Goal: Transaction & Acquisition: Purchase product/service

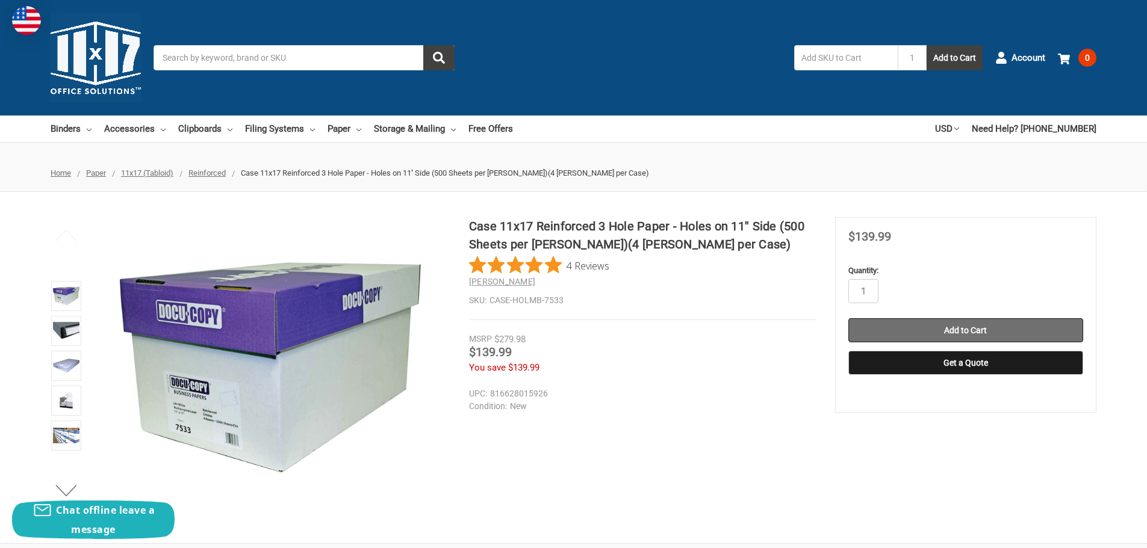
click at [964, 333] on input "Add to Cart" at bounding box center [965, 330] width 235 height 24
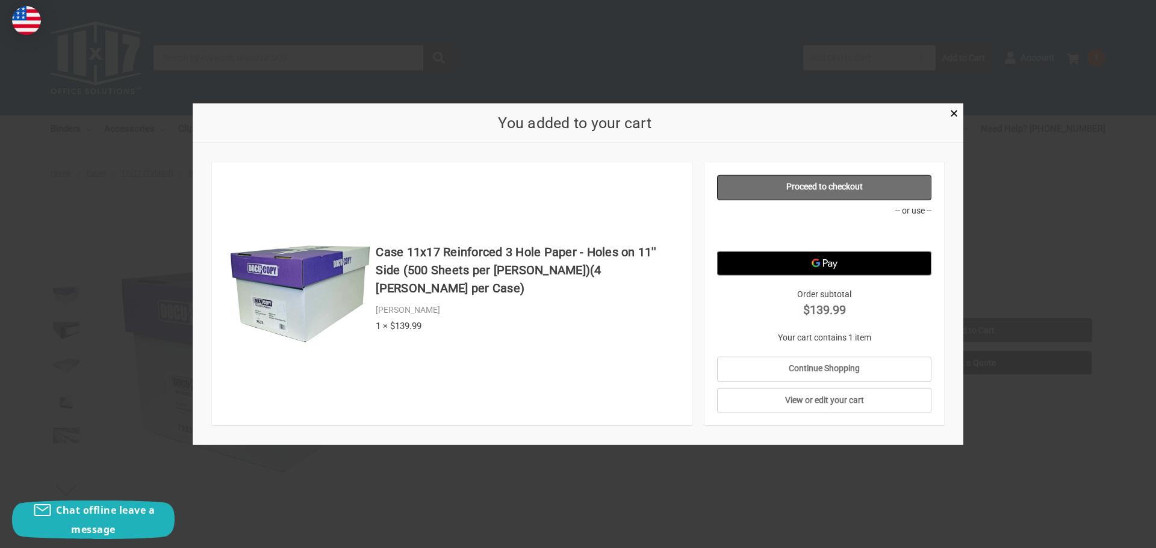
click at [859, 192] on link "Proceed to checkout" at bounding box center [824, 187] width 215 height 25
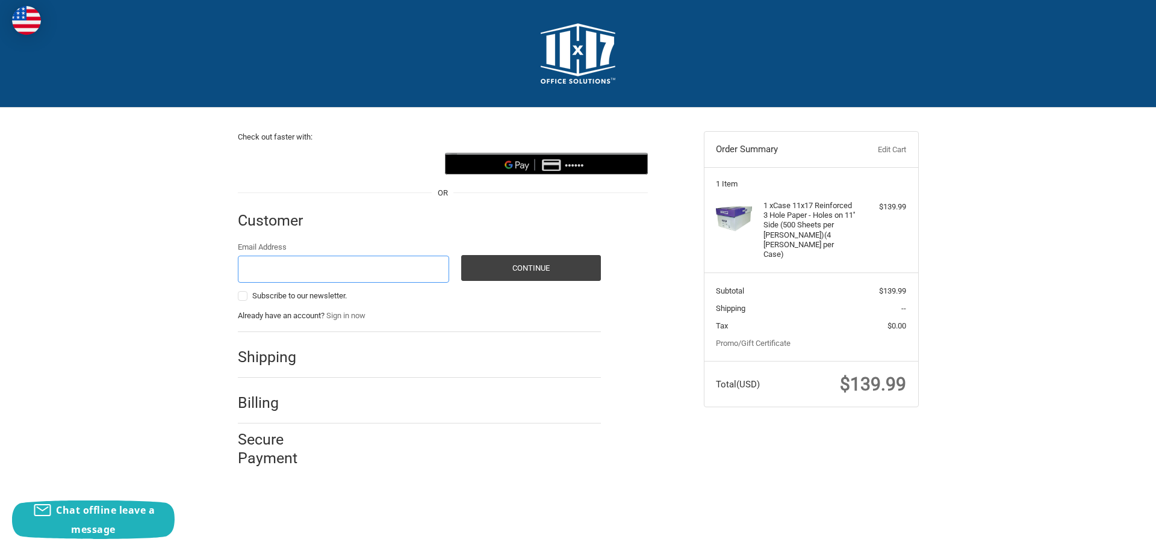
click at [281, 277] on input "Email Address" at bounding box center [344, 269] width 212 height 27
type input "jwiersma@hoekstraelectric.net"
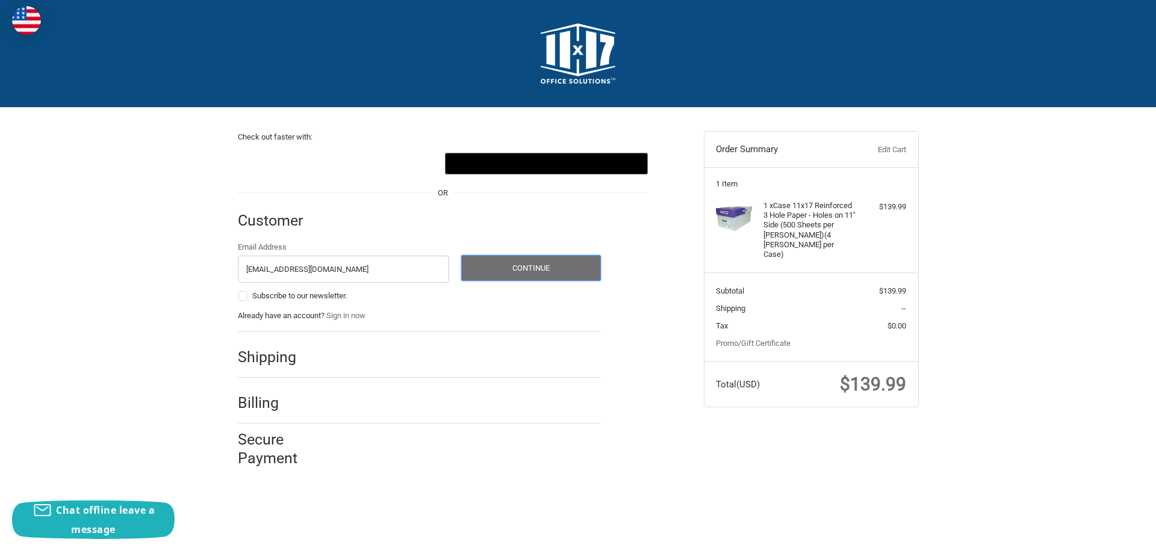
click at [521, 271] on button "Continue" at bounding box center [531, 268] width 140 height 26
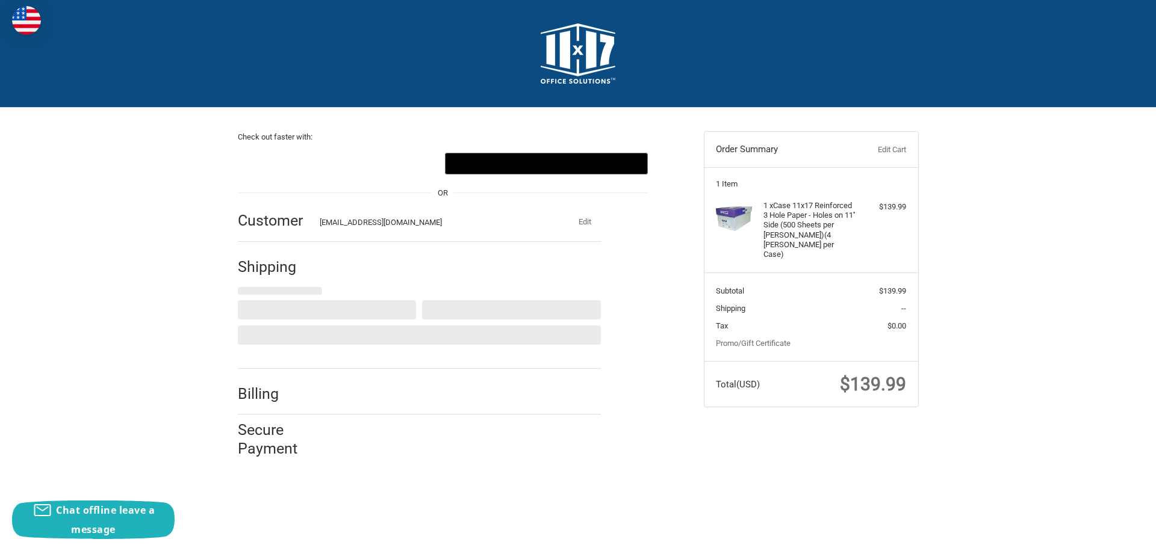
select select "US"
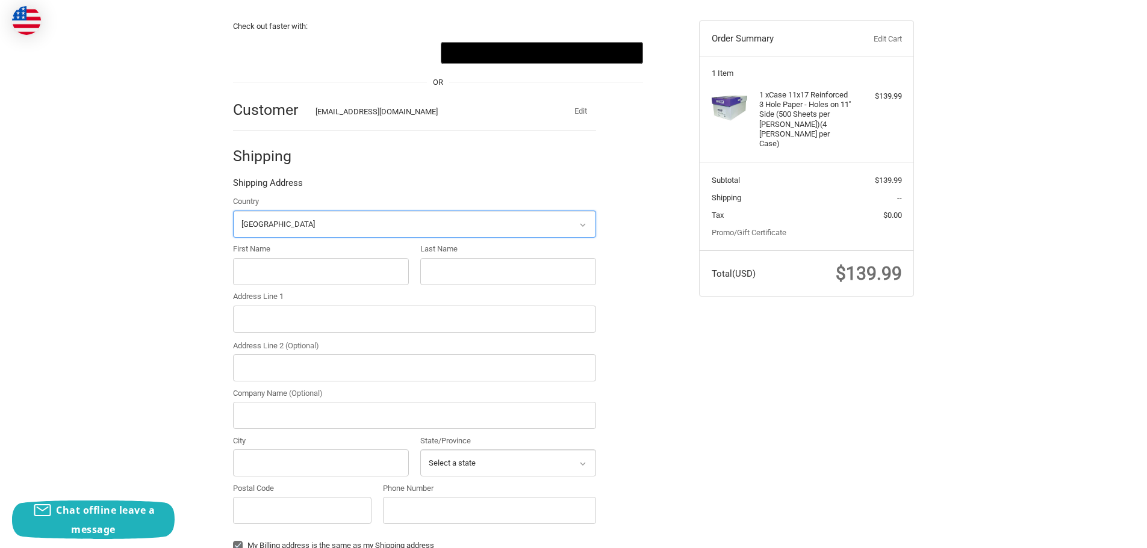
scroll to position [132, 0]
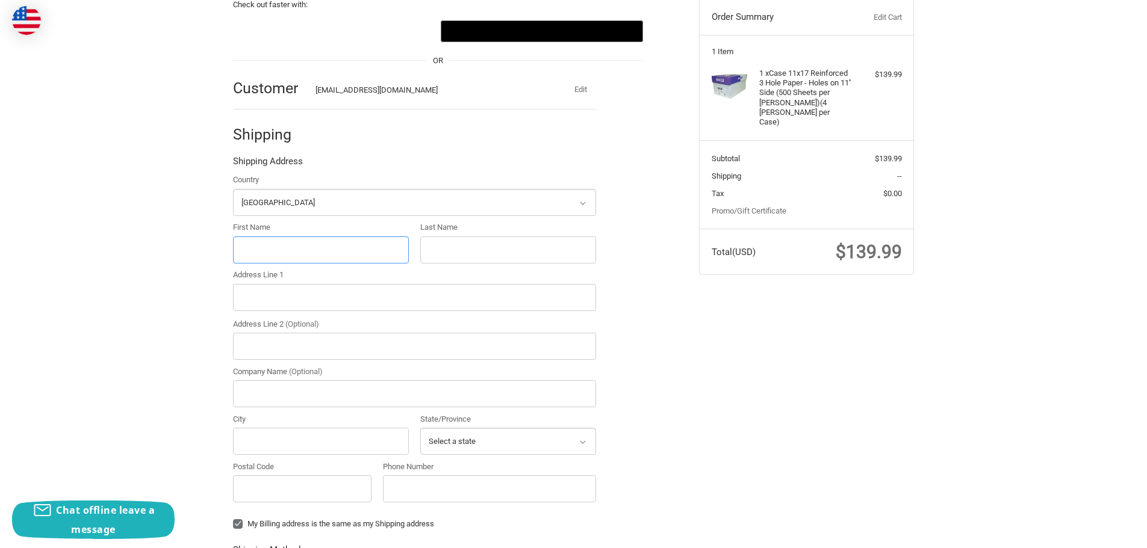
click at [294, 249] on input "First Name" at bounding box center [321, 250] width 176 height 27
type input "Jill"
type input "Wiersma"
type input "80 W 64th St"
type input "Hoekstra Electric"
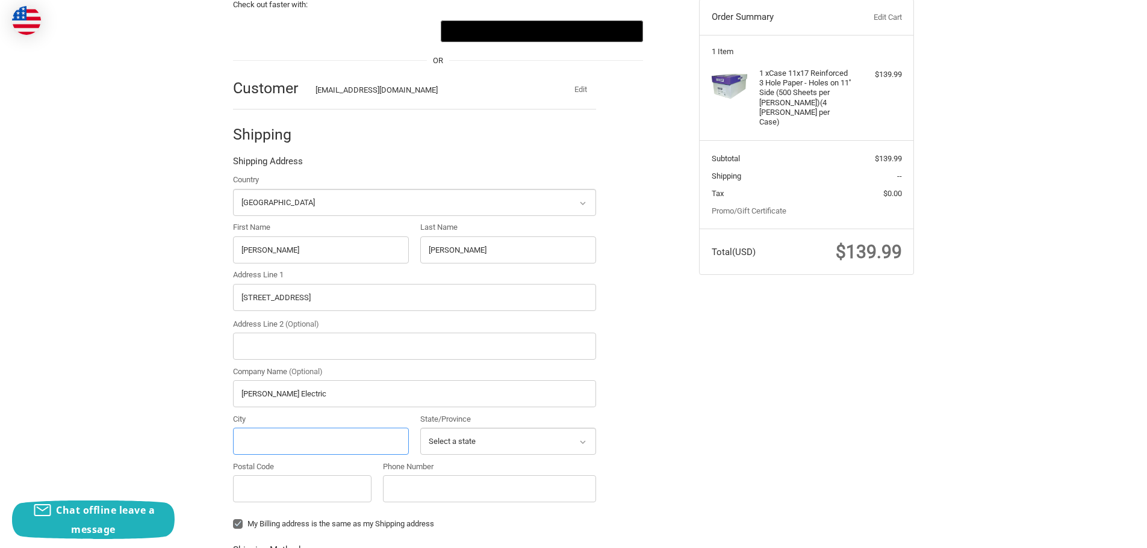
type input "Holland"
select select "MI"
type input "49423-9356"
type input "6167969000"
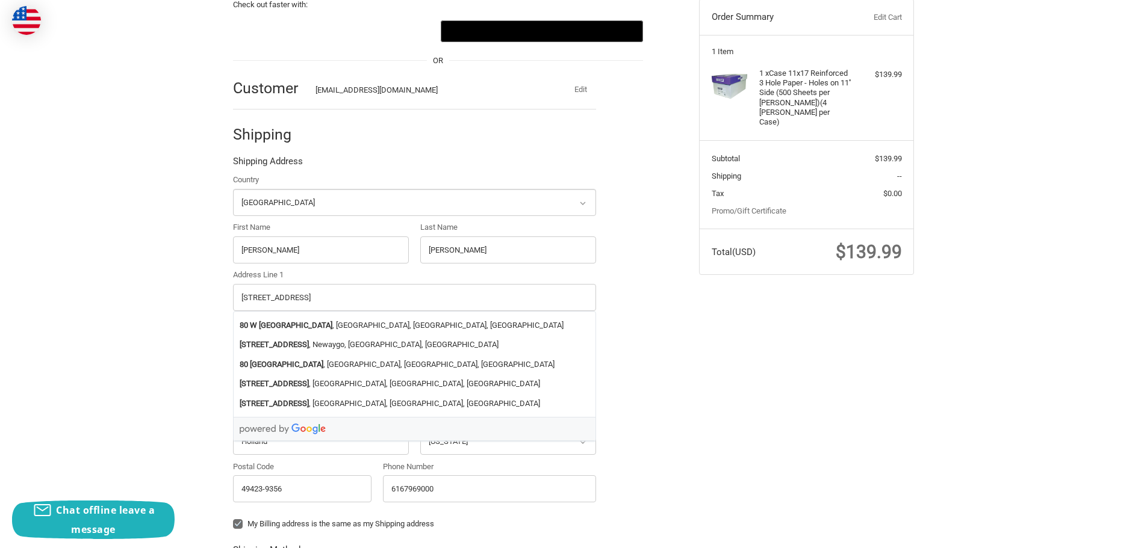
click at [168, 318] on div "Check out faster with: @import url(//fonts.googleapis.com/css?family=Google+San…" at bounding box center [573, 402] width 1147 height 854
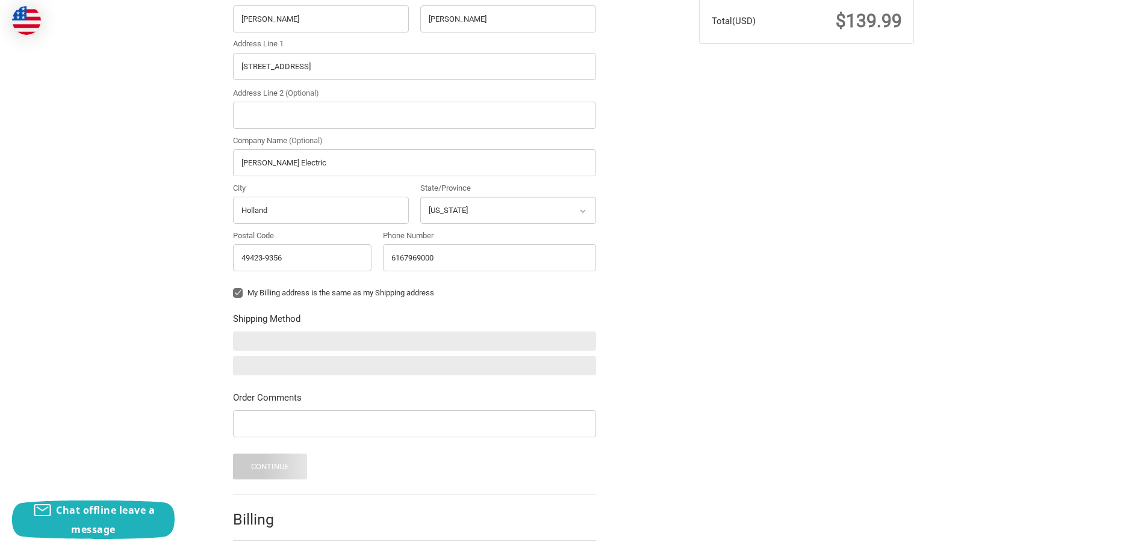
scroll to position [425, 0]
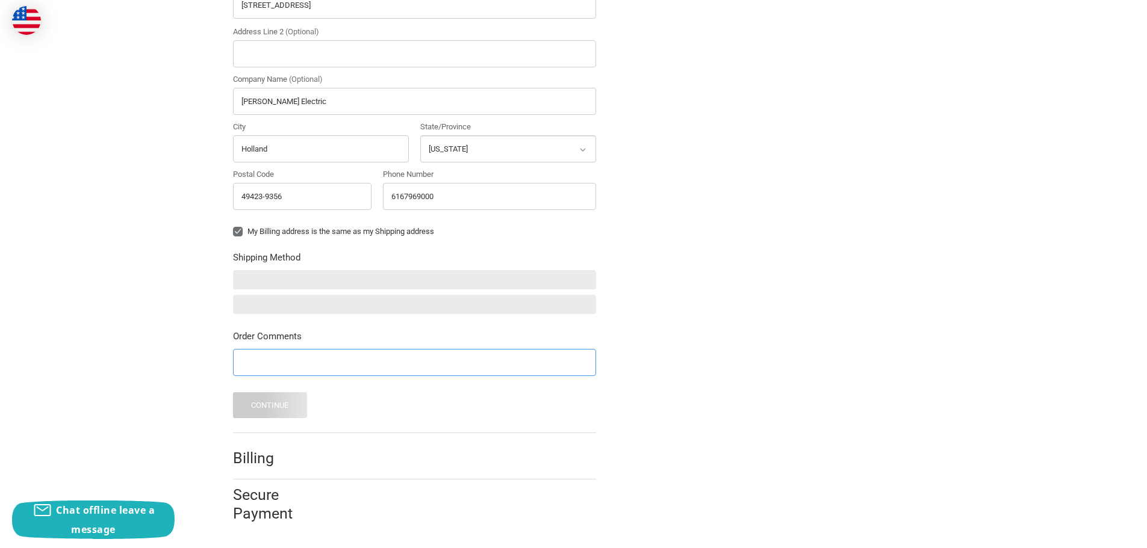
click at [276, 354] on input "Order Comments" at bounding box center [414, 362] width 363 height 27
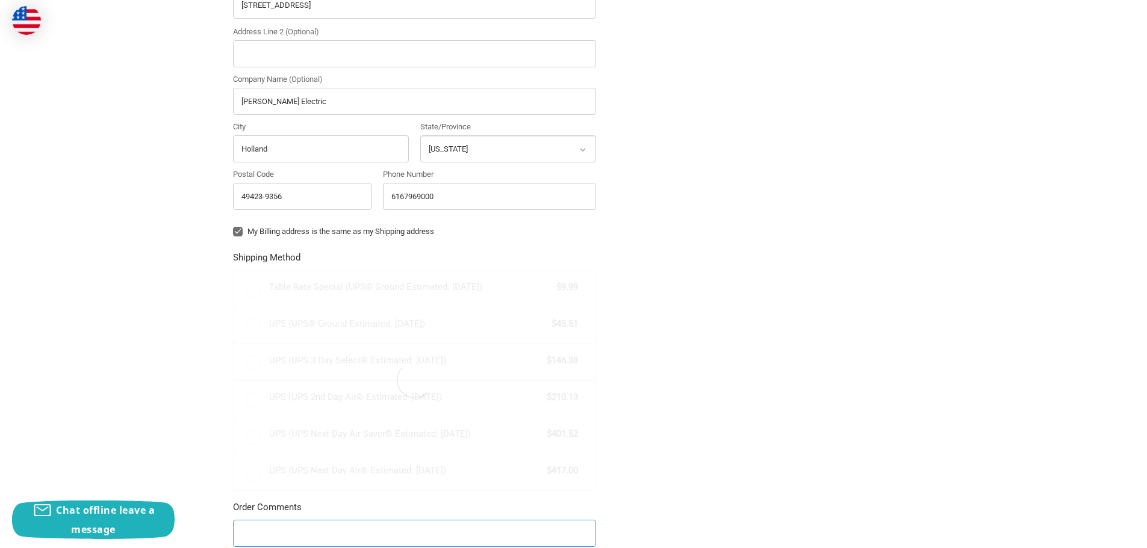
radio input "true"
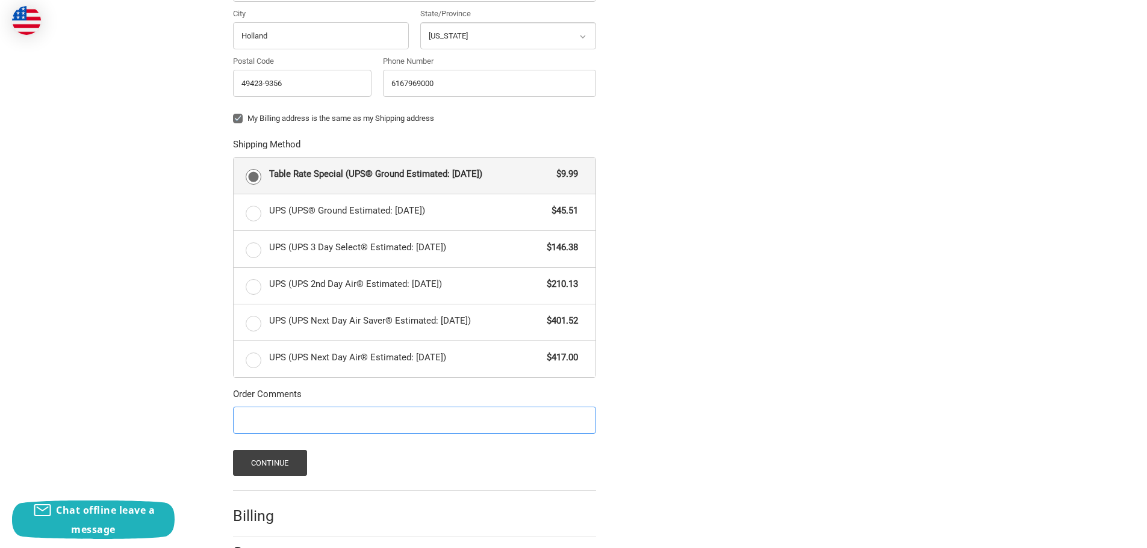
scroll to position [545, 0]
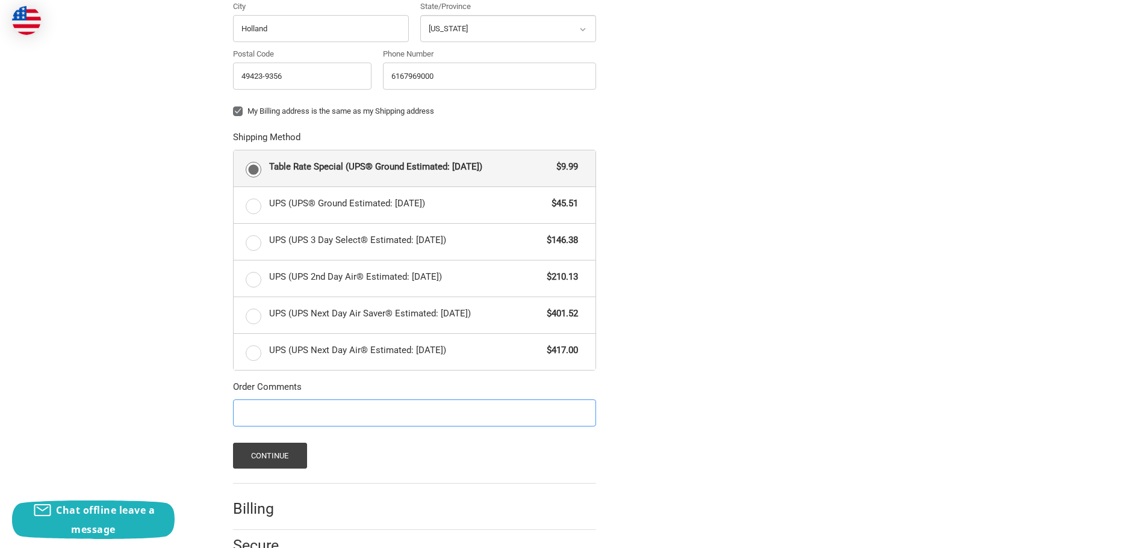
click at [277, 411] on input "Order Comments" at bounding box center [414, 413] width 363 height 27
type input "Please deliver to BACK of the SHOP"
click at [271, 453] on button "Continue" at bounding box center [270, 456] width 74 height 26
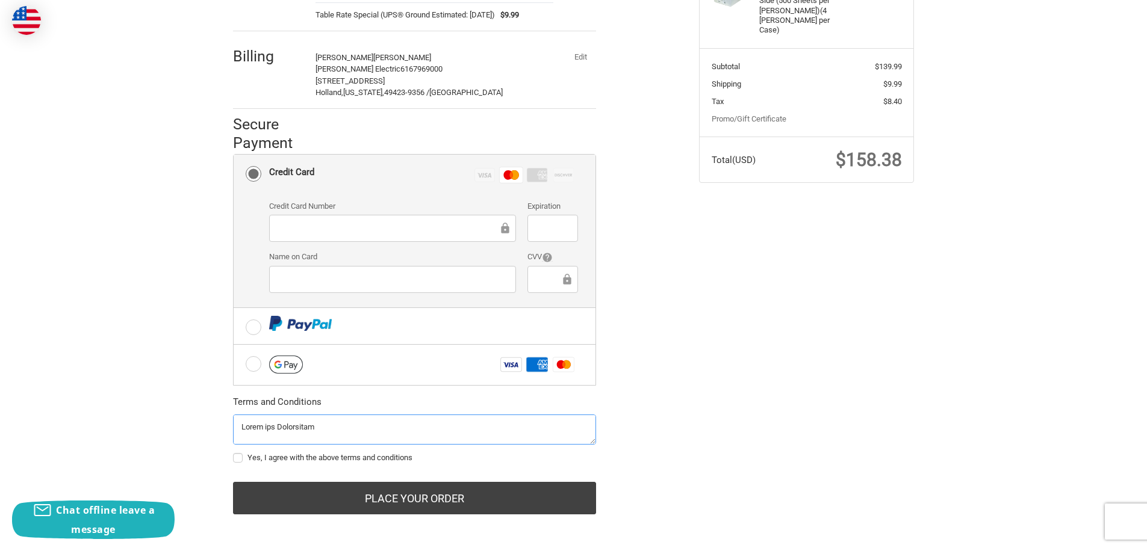
scroll to position [230, 0]
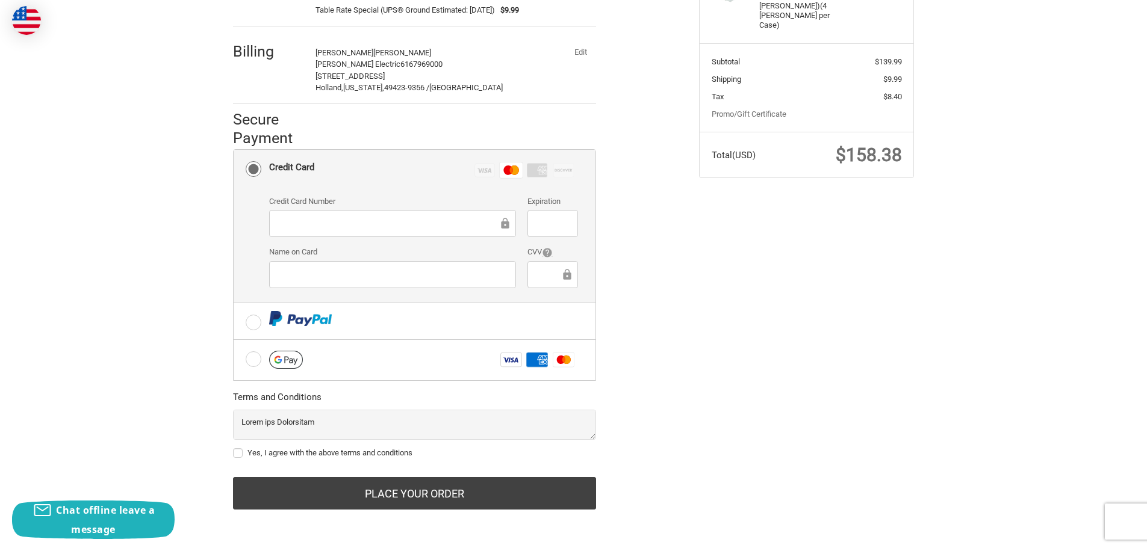
click at [237, 453] on label "Yes, I agree with the above terms and conditions" at bounding box center [414, 453] width 363 height 10
click at [234, 448] on input "Yes, I agree with the above terms and conditions" at bounding box center [233, 447] width 1 height 1
checkbox input "true"
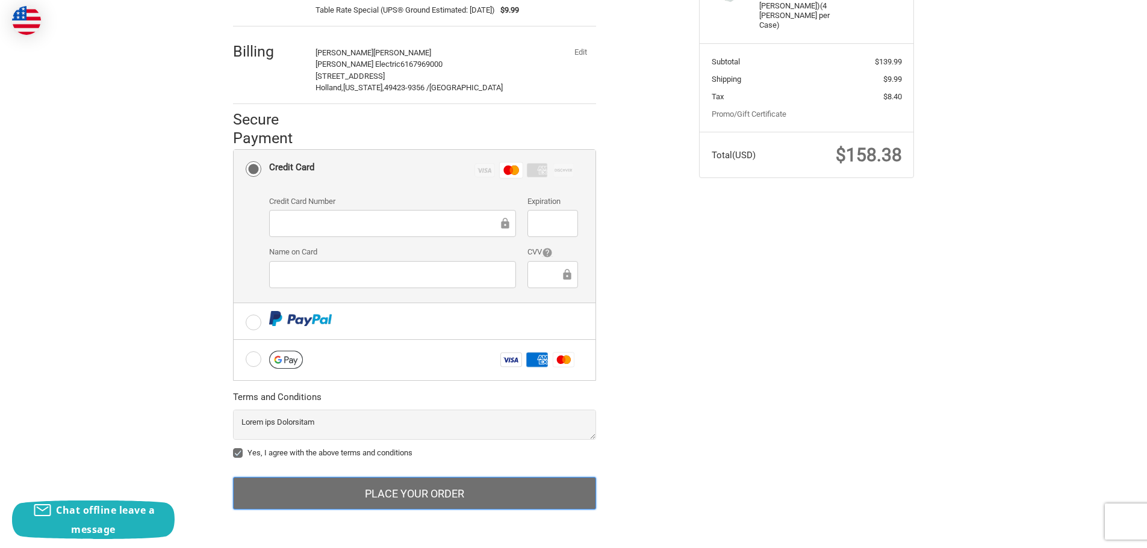
click at [463, 492] on button "Place Your Order" at bounding box center [414, 493] width 363 height 33
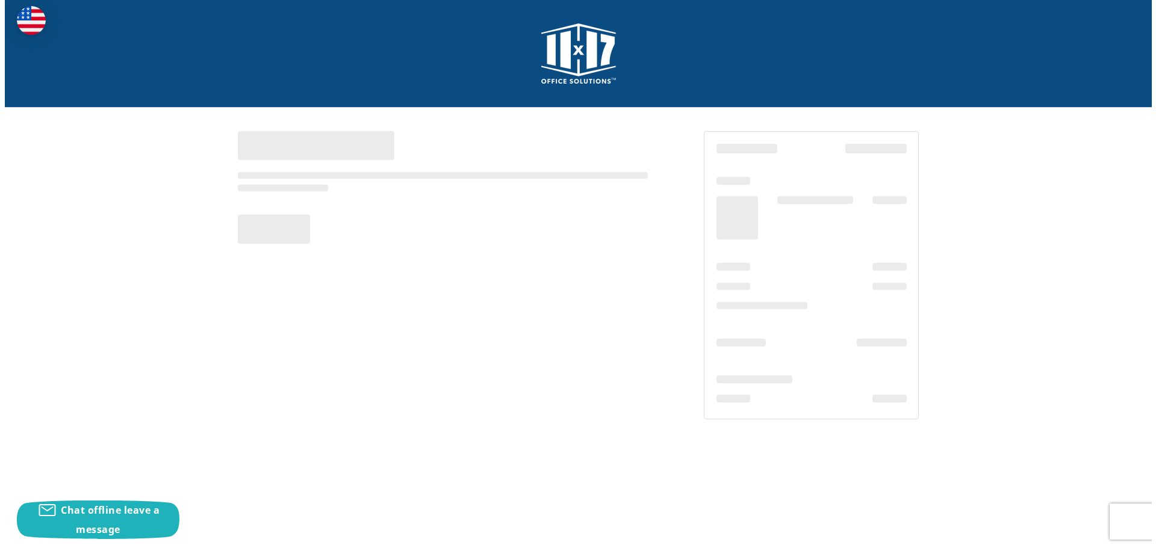
scroll to position [0, 0]
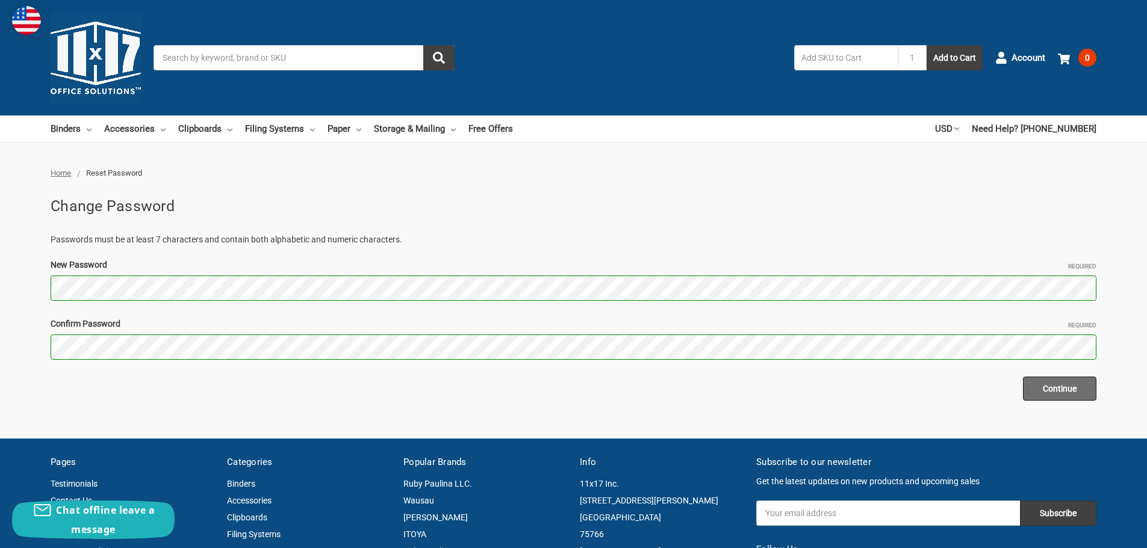
click at [1078, 392] on input "Continue" at bounding box center [1059, 389] width 73 height 24
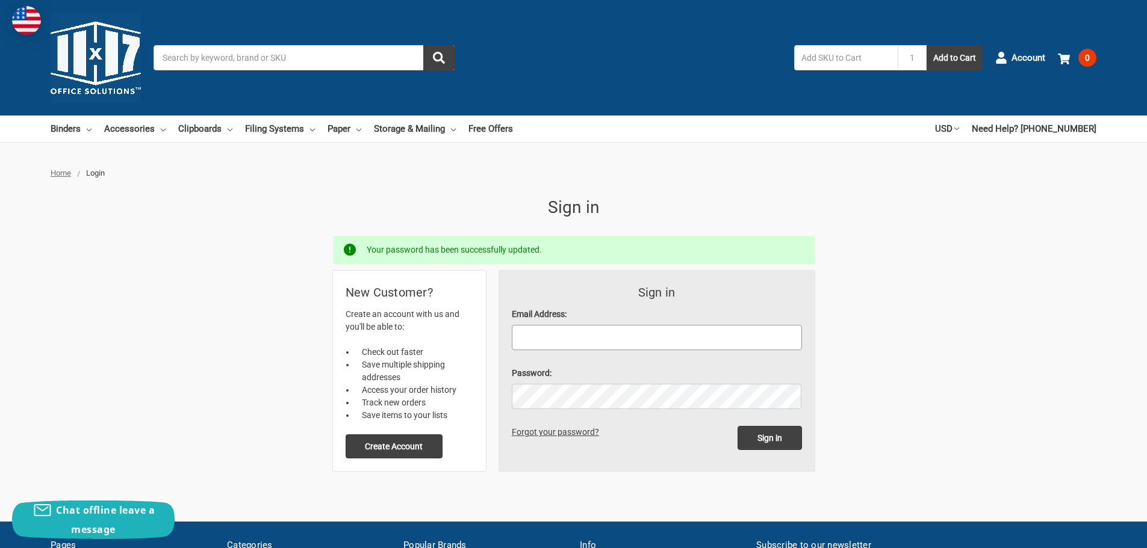
click at [541, 335] on input "Email Address:" at bounding box center [657, 337] width 290 height 25
type input "[EMAIL_ADDRESS][DOMAIN_NAME]"
click at [784, 440] on input "Sign in" at bounding box center [769, 438] width 64 height 24
